Goal: Browse casually: Explore the website without a specific task or goal

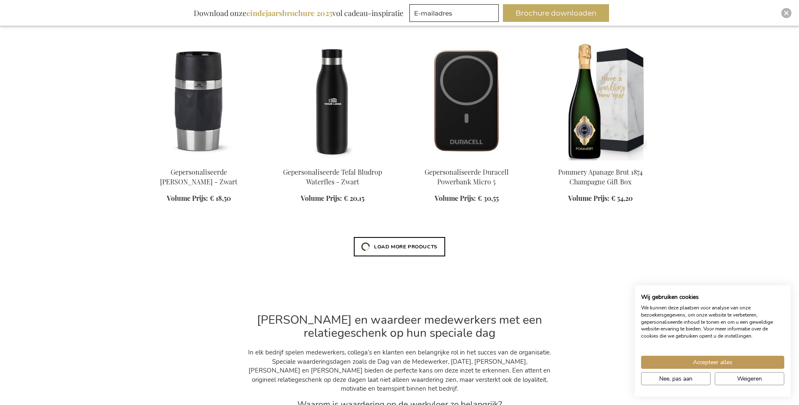
scroll to position [4292, 0]
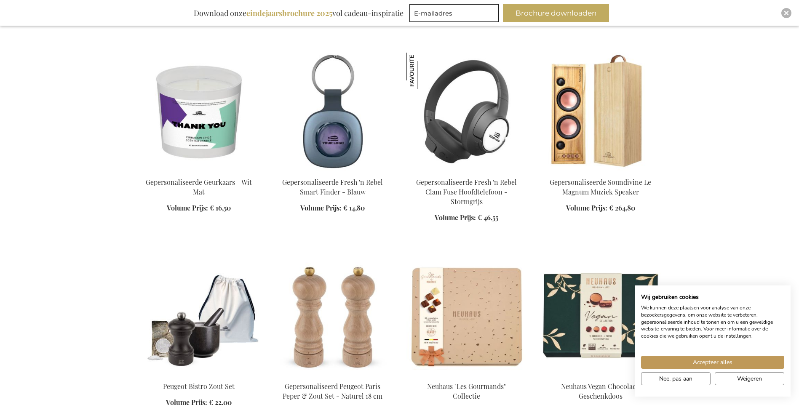
scroll to position [4671, 0]
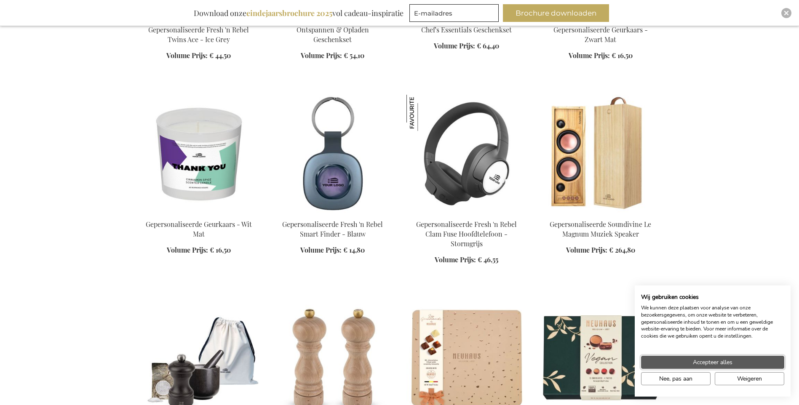
click at [744, 366] on button "Accepteer alles" at bounding box center [712, 362] width 143 height 13
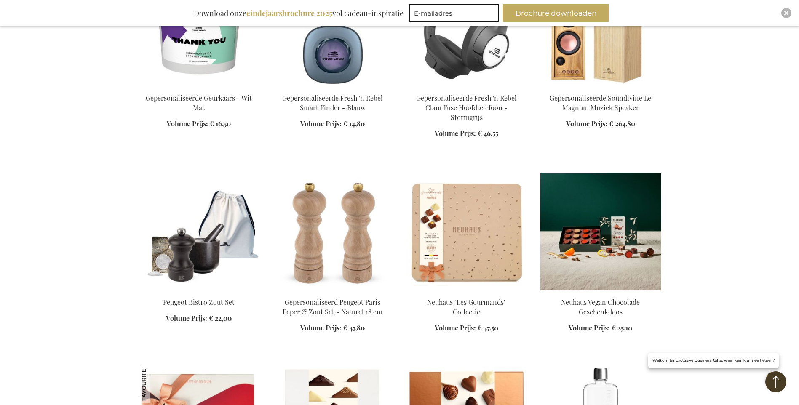
scroll to position [4924, 0]
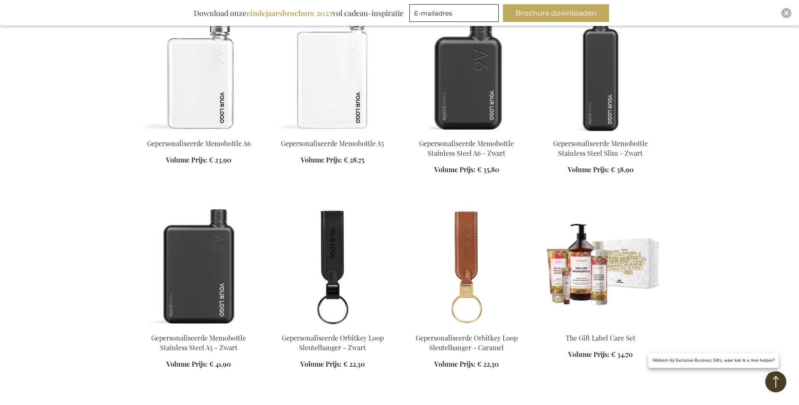
scroll to position [5471, 0]
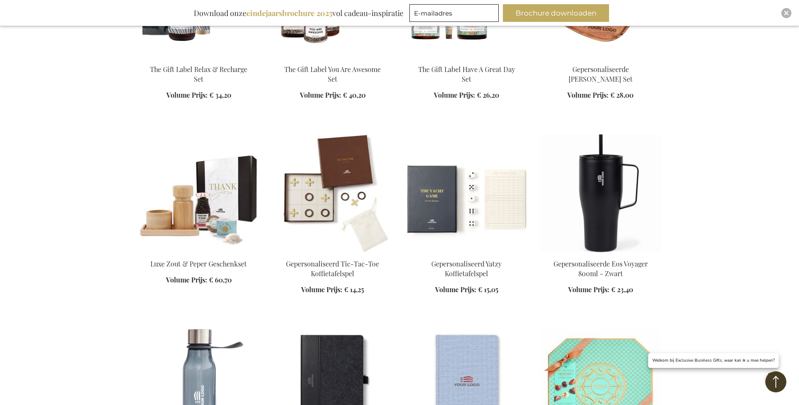
scroll to position [5892, 0]
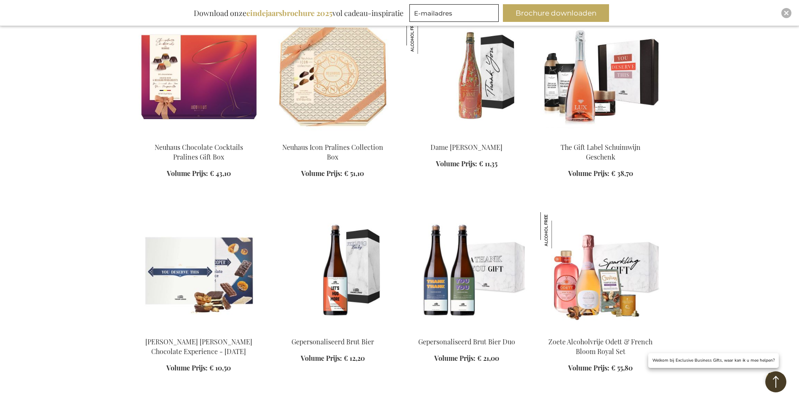
scroll to position [6355, 0]
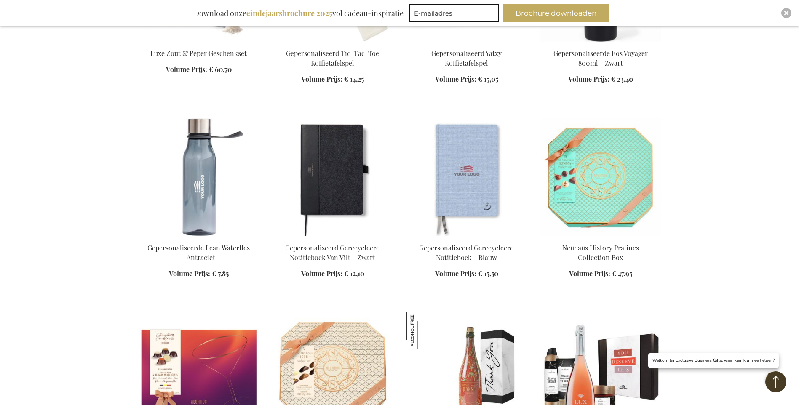
scroll to position [5976, 0]
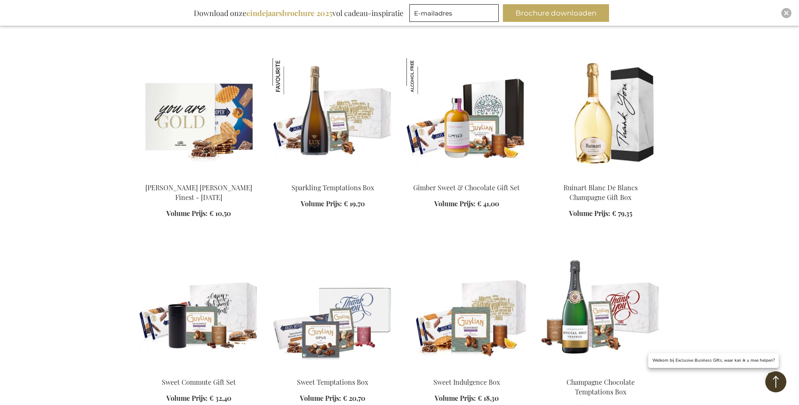
scroll to position [7913, 0]
